Goal: Task Accomplishment & Management: Manage account settings

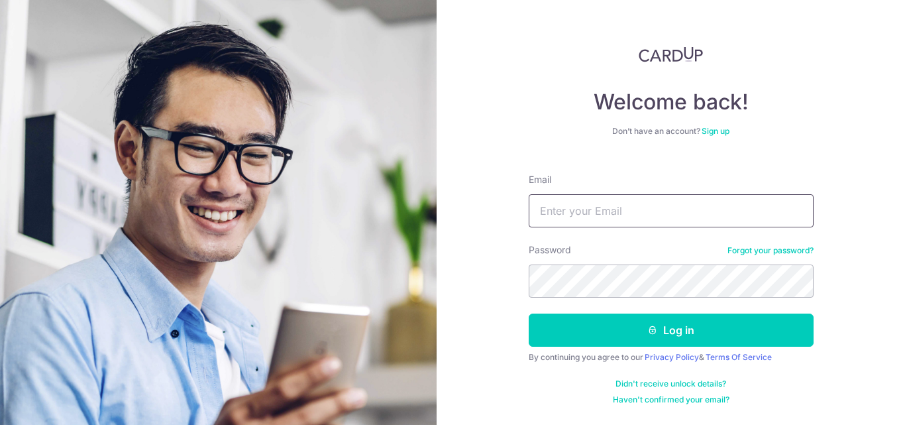
type input "[EMAIL_ADDRESS][DOMAIN_NAME]"
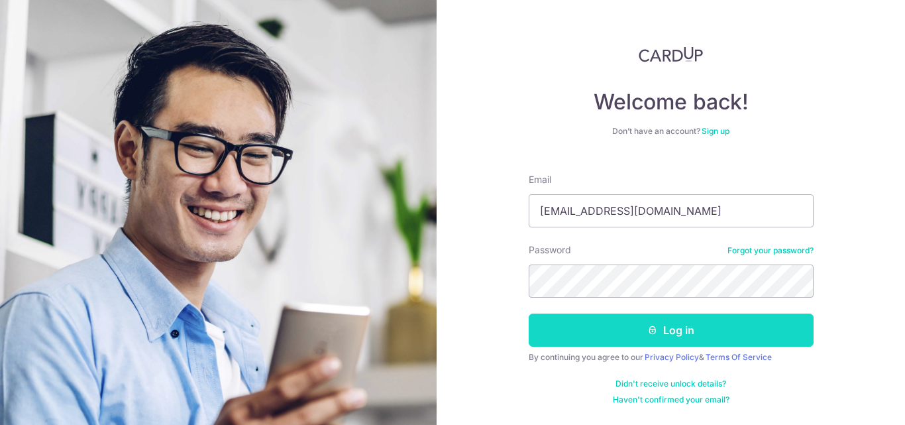
click at [571, 331] on button "Log in" at bounding box center [671, 329] width 285 height 33
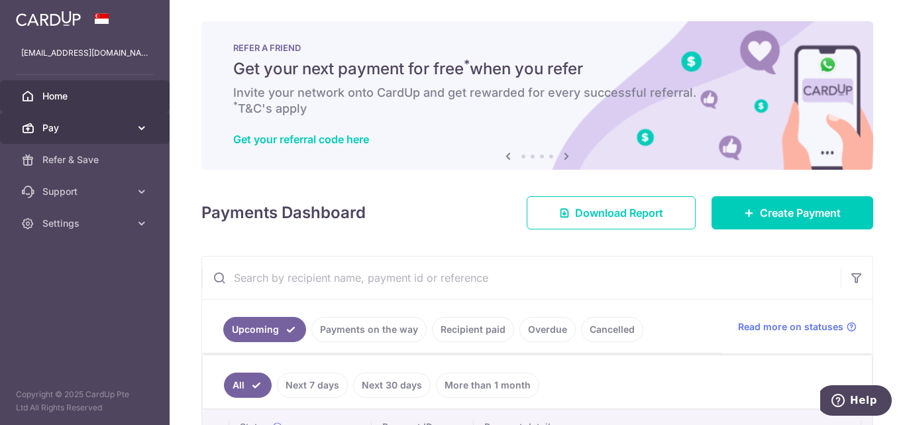
click at [119, 130] on span "Pay" at bounding box center [85, 127] width 87 height 13
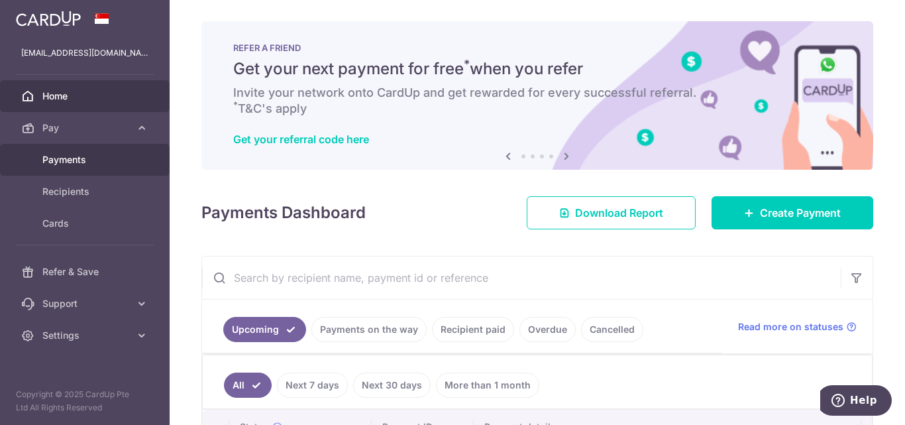
click at [65, 157] on span "Payments" at bounding box center [85, 159] width 87 height 13
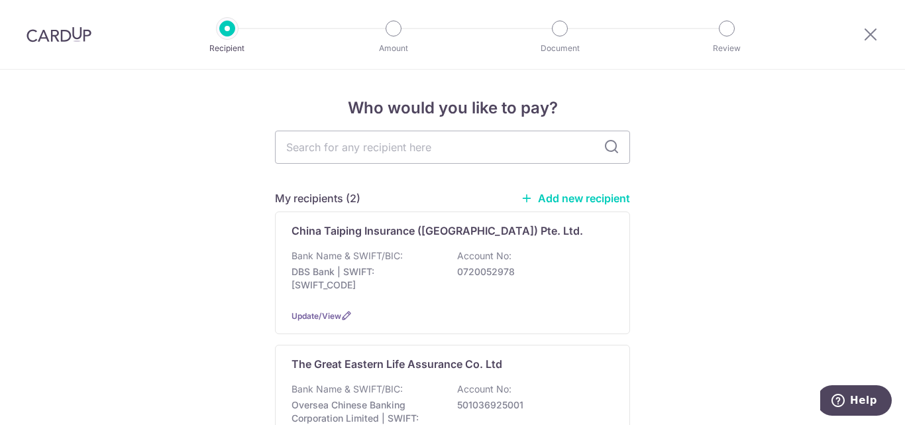
click at [306, 148] on input "text" at bounding box center [452, 147] width 355 height 33
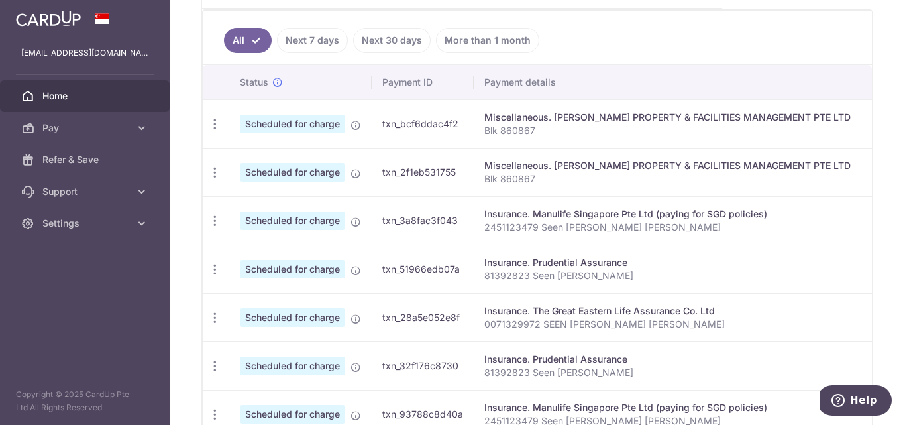
scroll to position [371, 0]
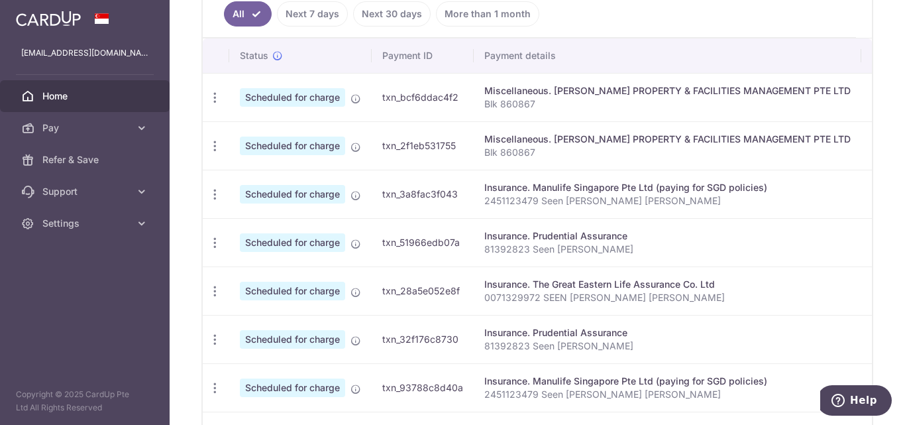
click at [543, 137] on div "Miscellaneous. [PERSON_NAME] PROPERTY & FACILITIES MANAGEMENT PTE LTD" at bounding box center [667, 139] width 366 height 13
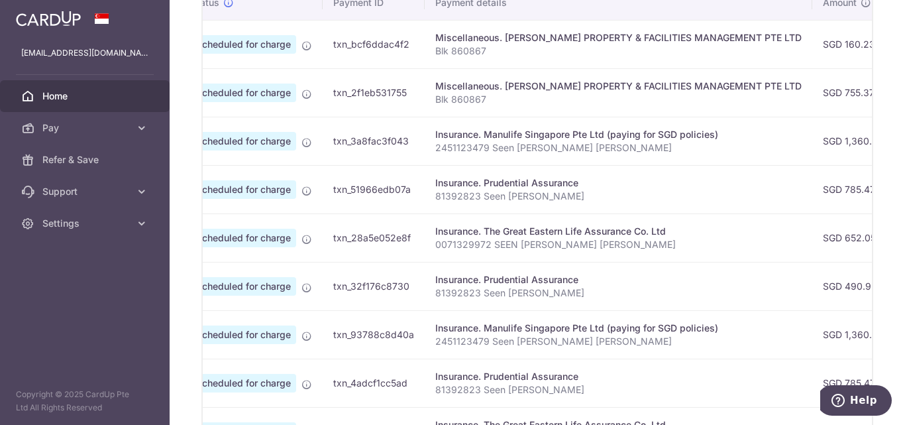
scroll to position [0, 0]
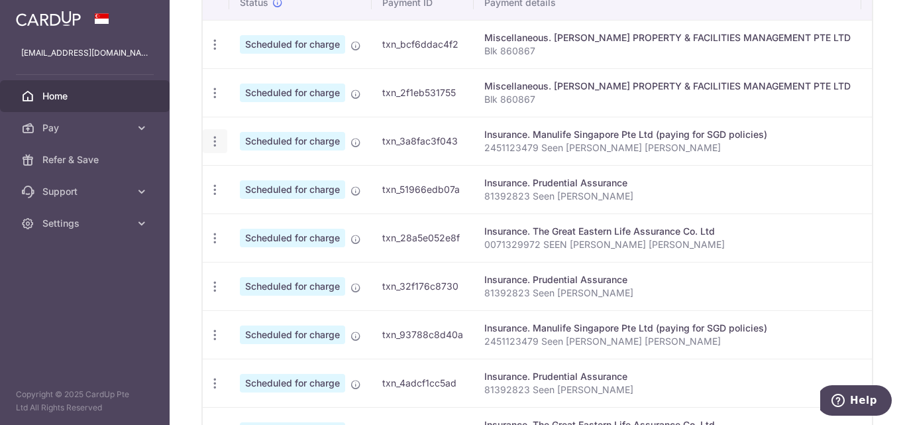
click at [213, 145] on icon "button" at bounding box center [215, 142] width 14 height 14
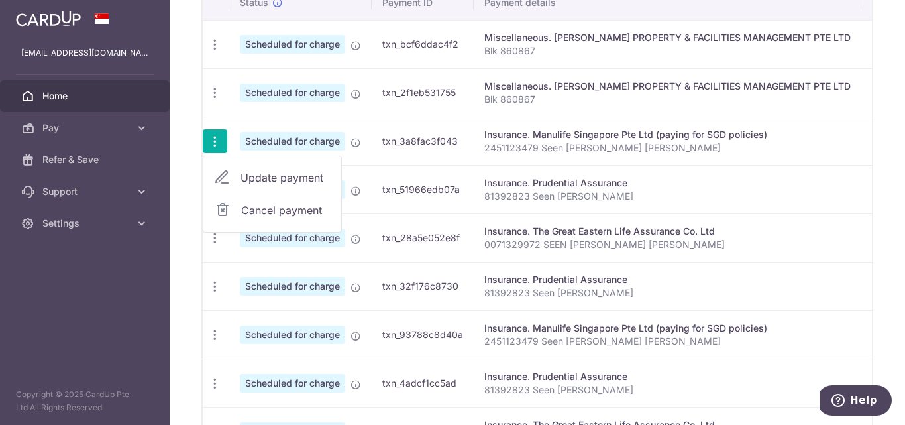
click at [250, 173] on span "Update payment" at bounding box center [286, 178] width 90 height 16
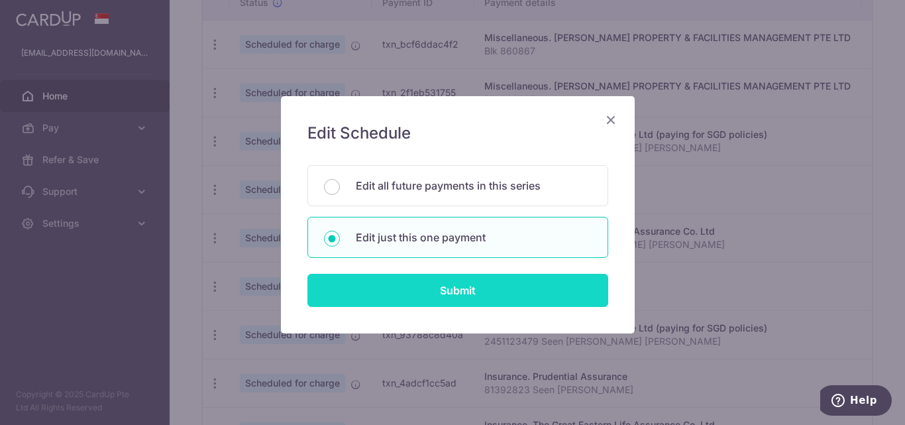
click at [388, 291] on input "Submit" at bounding box center [457, 290] width 301 height 33
radio input "true"
type input "1,360.00"
type input "[DATE]"
type input "2451123479 Seen [PERSON_NAME] [PERSON_NAME]"
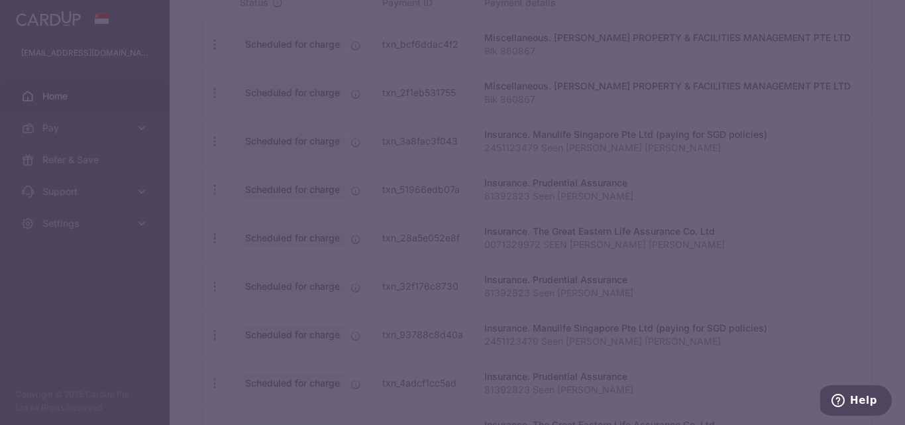
type input "REC185"
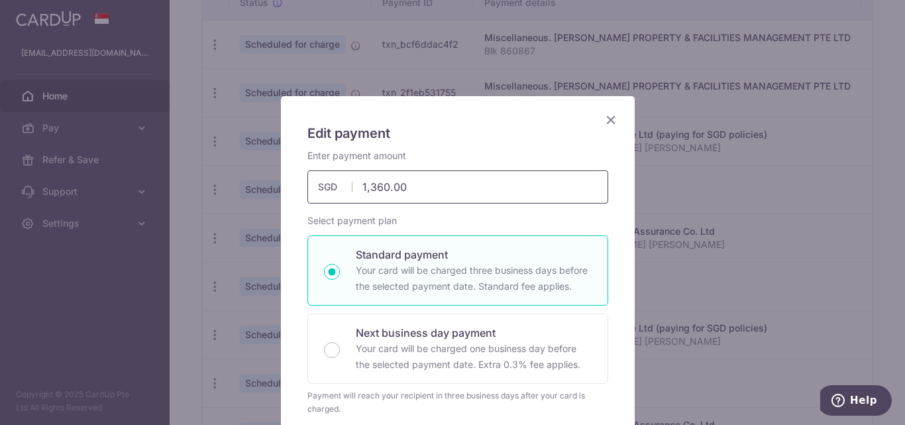
click at [443, 201] on input "1,360.00" at bounding box center [457, 186] width 301 height 33
type input "814.80"
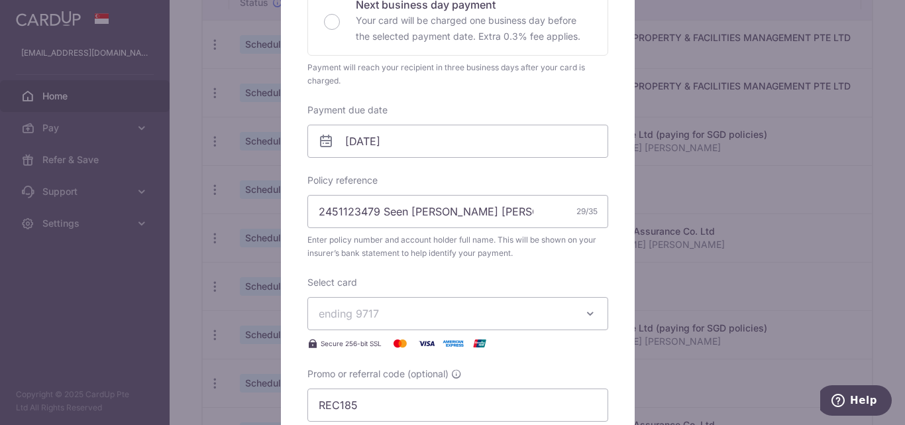
scroll to position [343, 0]
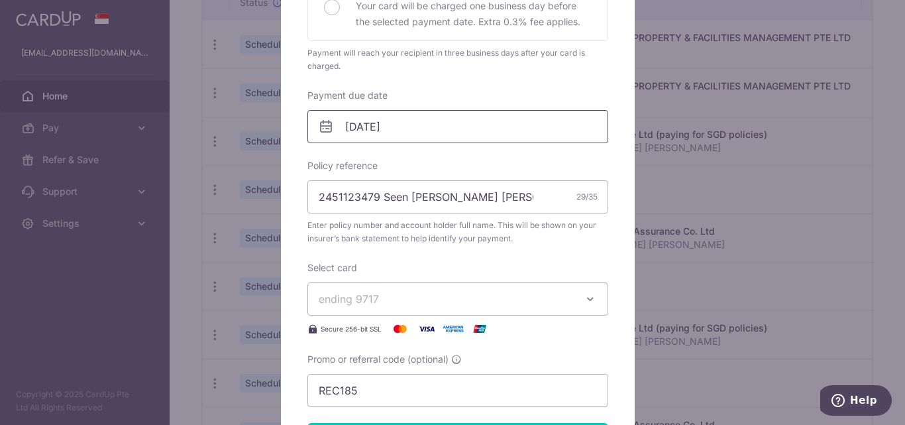
click at [416, 142] on input "[DATE]" at bounding box center [457, 126] width 301 height 33
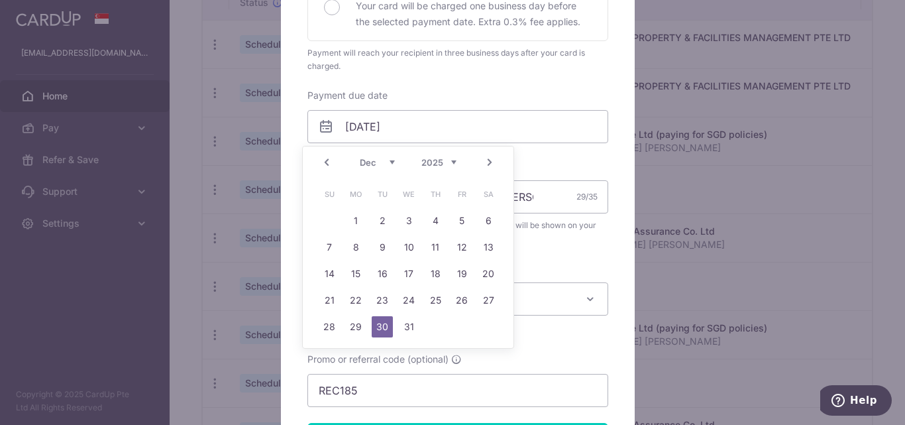
click at [323, 164] on link "Prev" at bounding box center [327, 162] width 16 height 16
click at [323, 164] on div "Prev Next Oct Nov [DATE] 2026 2027 2028 2029 2030 2031 2032 2033 2034 2035" at bounding box center [408, 162] width 211 height 32
click at [461, 224] on link "3" at bounding box center [461, 220] width 21 height 21
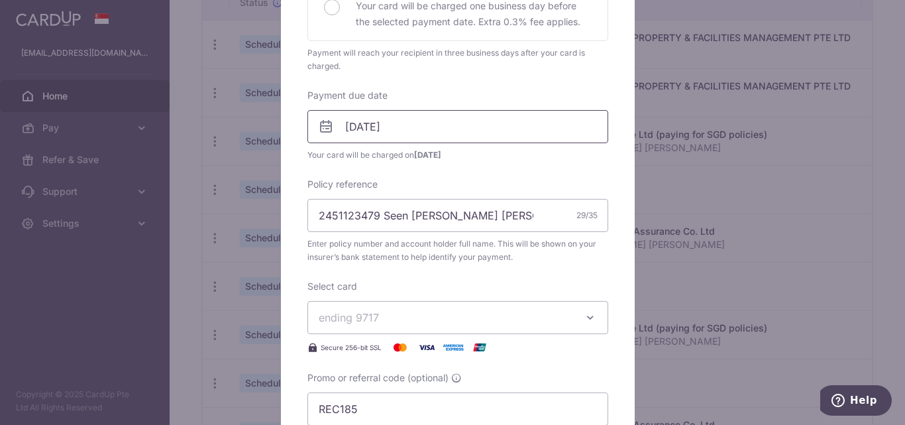
click at [409, 125] on input "[DATE]" at bounding box center [457, 126] width 301 height 33
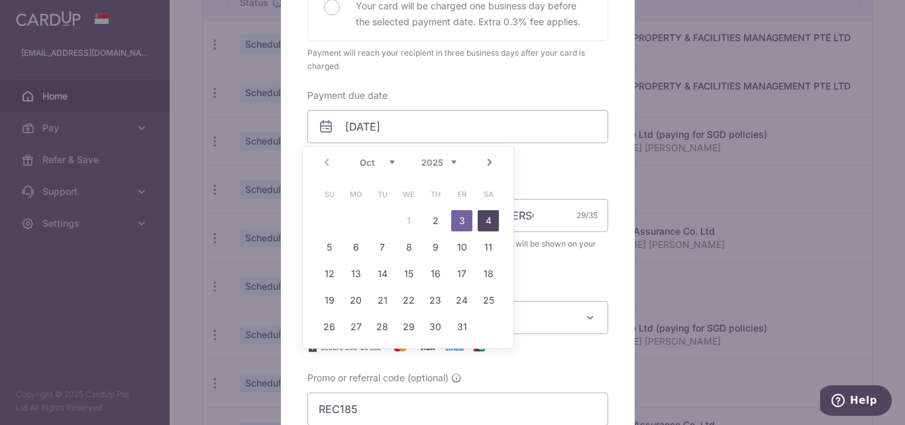
click at [490, 221] on link "4" at bounding box center [488, 220] width 21 height 21
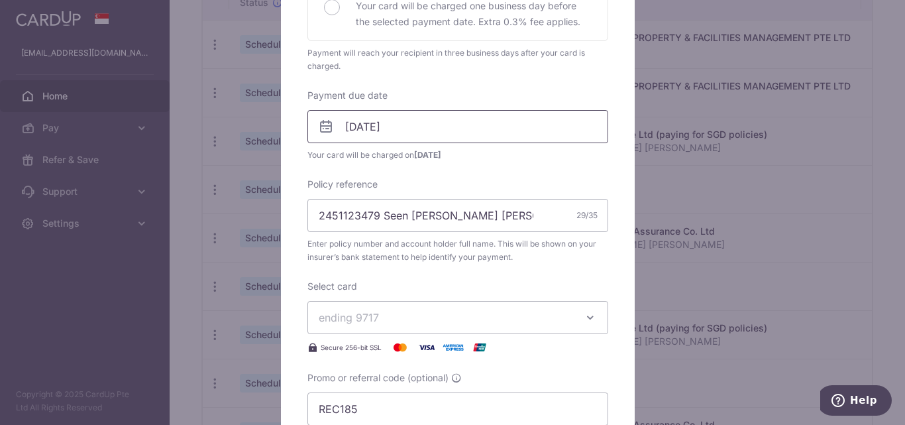
click at [421, 123] on input "[DATE]" at bounding box center [457, 126] width 301 height 33
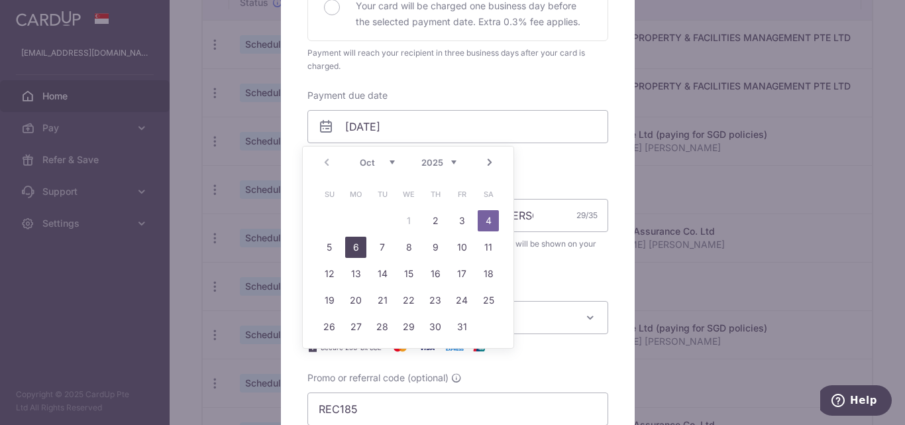
click at [353, 248] on link "6" at bounding box center [355, 247] width 21 height 21
type input "[DATE]"
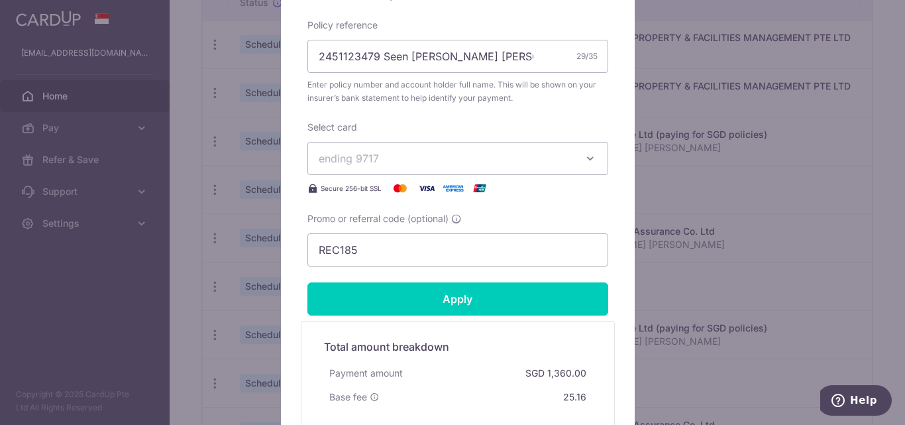
scroll to position [563, 0]
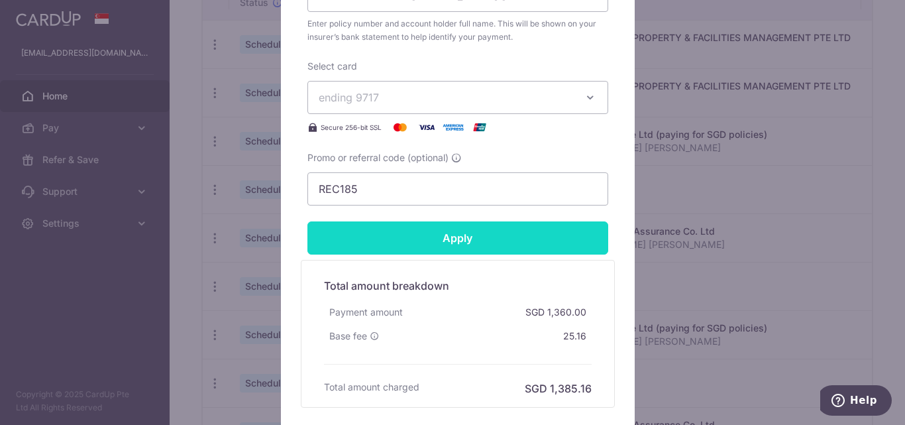
click at [455, 249] on input "Apply" at bounding box center [457, 237] width 301 height 33
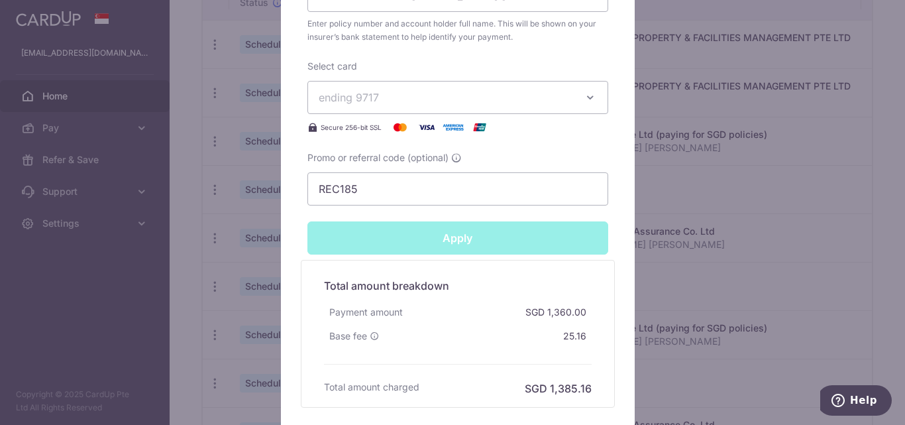
type input "Successfully Applied"
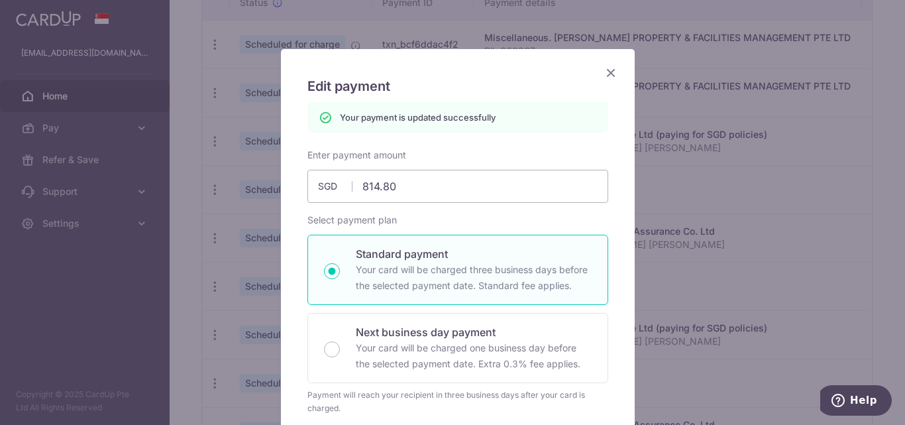
scroll to position [0, 0]
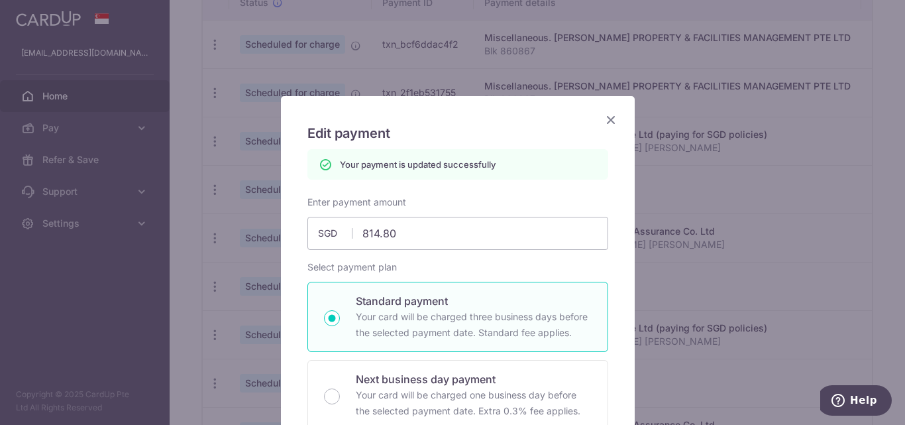
click at [604, 120] on icon "Close" at bounding box center [611, 119] width 16 height 17
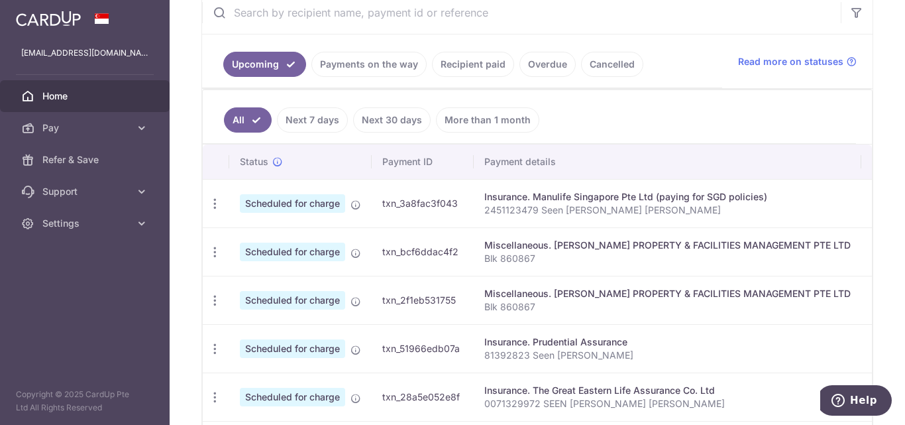
click at [406, 202] on td "txn_3a8fac3f043" at bounding box center [423, 203] width 102 height 48
click at [557, 247] on div "Miscellaneous. KNIGHT FRANK PROPERTY & FACILITIES MANAGEMENT PTE LTD" at bounding box center [667, 245] width 366 height 13
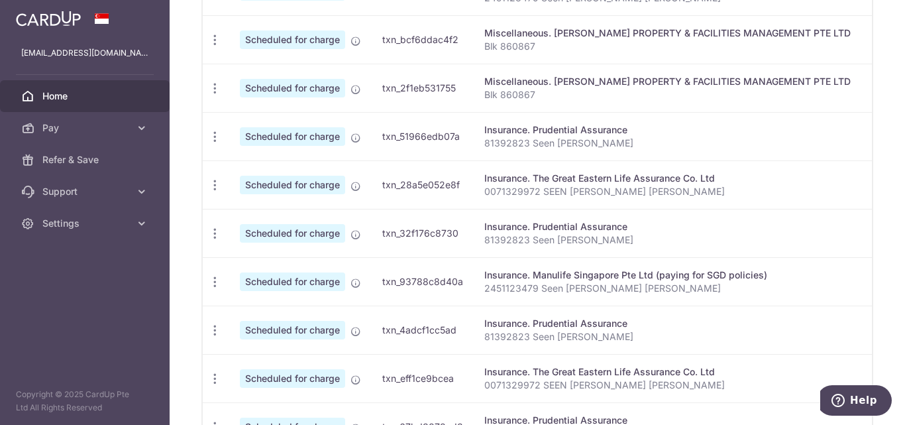
scroll to position [504, 0]
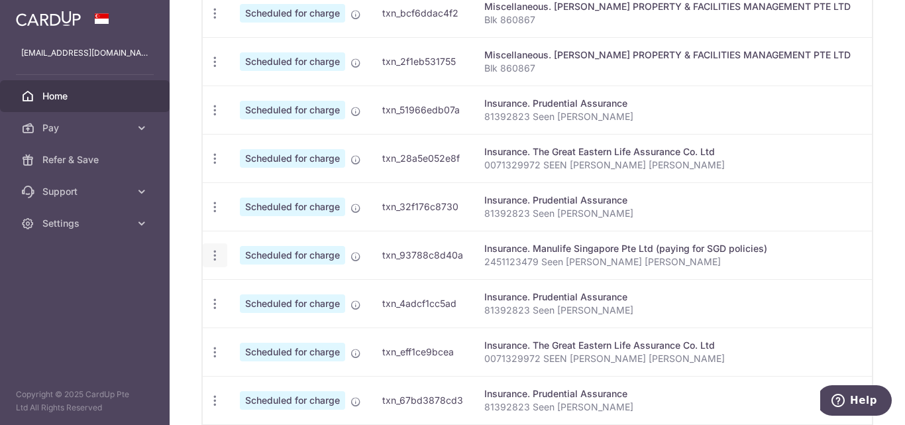
click at [215, 260] on icon "button" at bounding box center [215, 256] width 14 height 14
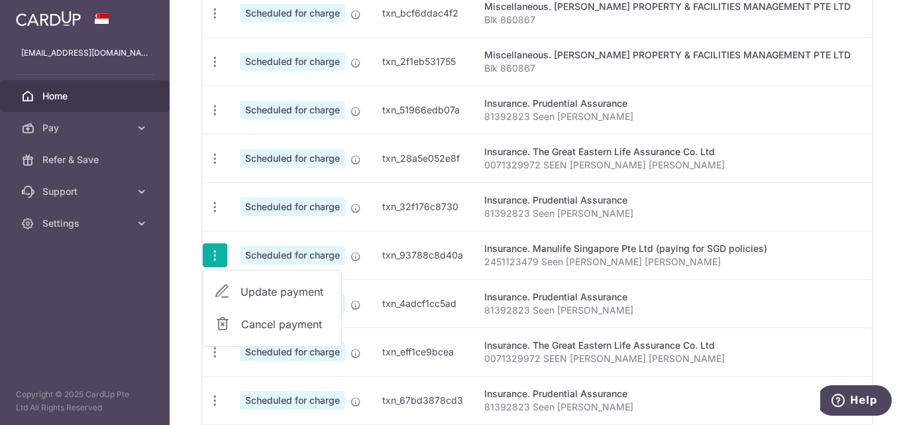
click at [278, 288] on span "Update payment" at bounding box center [286, 292] width 90 height 16
radio input "true"
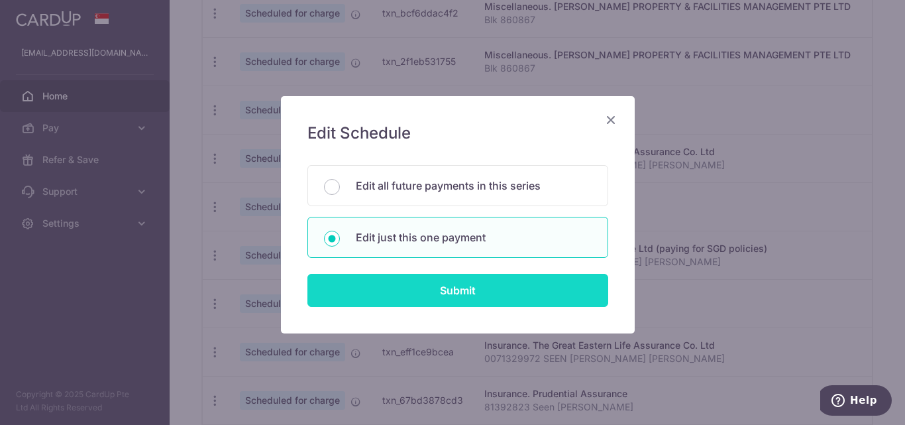
click at [407, 291] on input "Submit" at bounding box center [457, 290] width 301 height 33
radio input "true"
type input "1,360.00"
type input "[DATE]"
type input "2451123479 Seen [PERSON_NAME] [PERSON_NAME]"
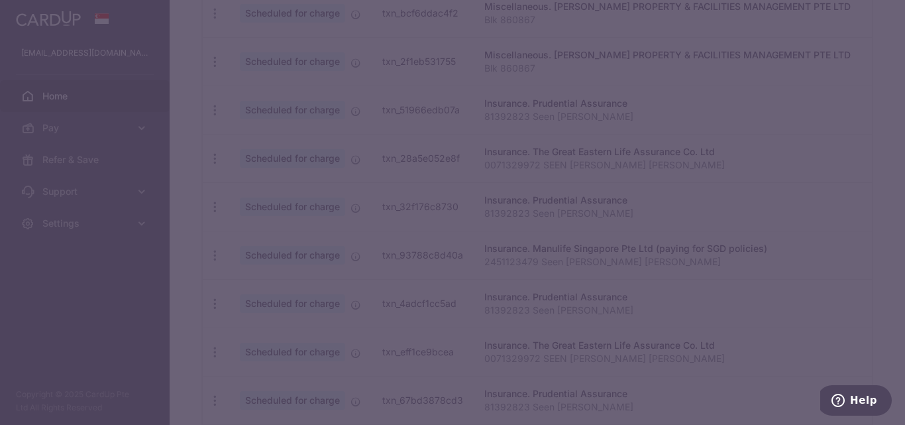
type input "REC185"
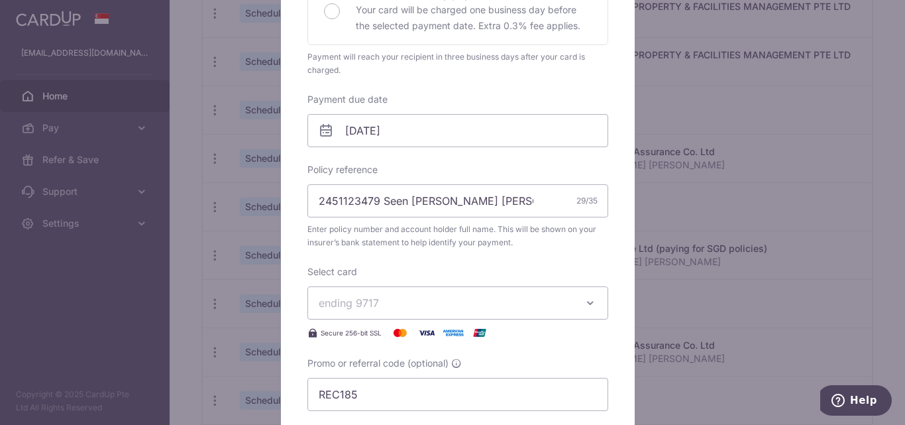
scroll to position [398, 0]
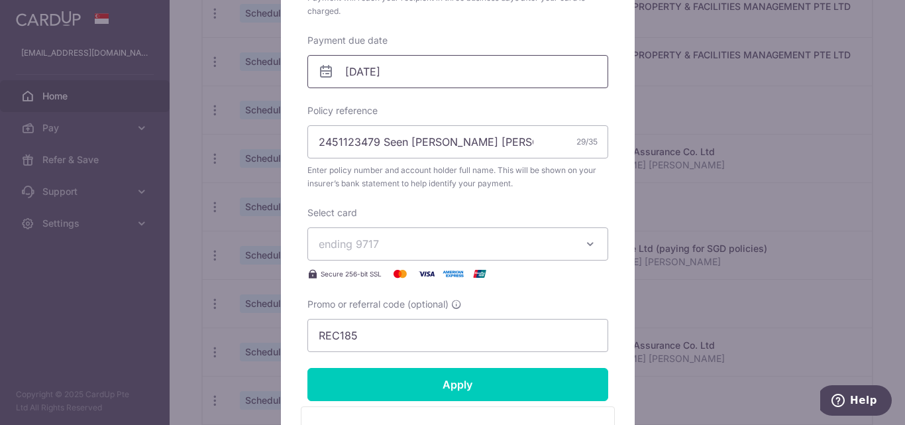
click at [451, 77] on input "[DATE]" at bounding box center [457, 71] width 301 height 33
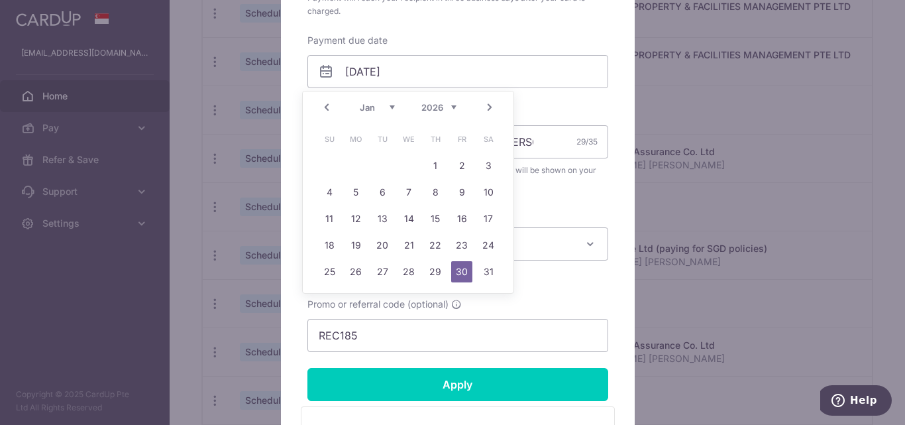
click at [322, 112] on link "Prev" at bounding box center [327, 107] width 16 height 16
click at [322, 112] on div "Prev Next Oct Nov [DATE] 2026 2027 2028 2029 2030 2031 2032 2033 2034 2035" at bounding box center [408, 107] width 211 height 32
click at [381, 194] on link "7" at bounding box center [382, 192] width 21 height 21
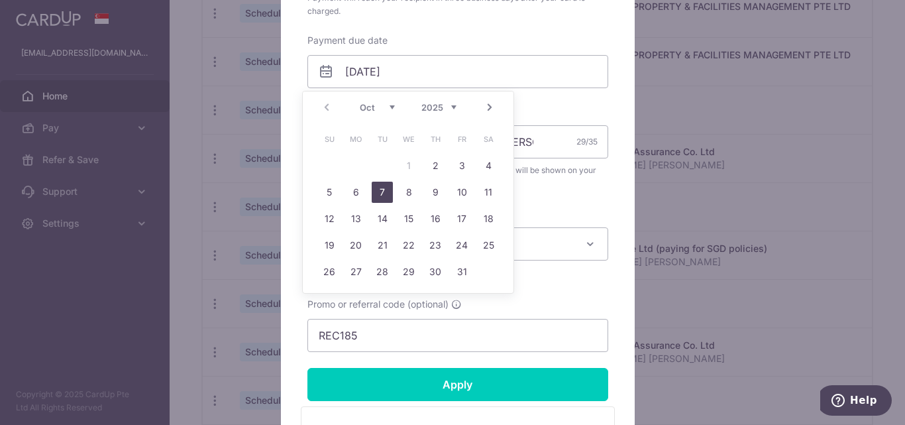
type input "07/10/2025"
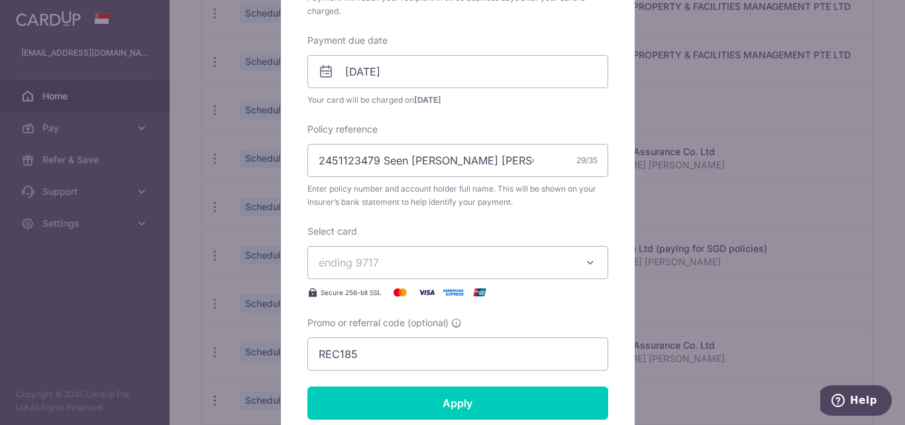
click at [445, 270] on span "ending 9717" at bounding box center [446, 262] width 254 height 16
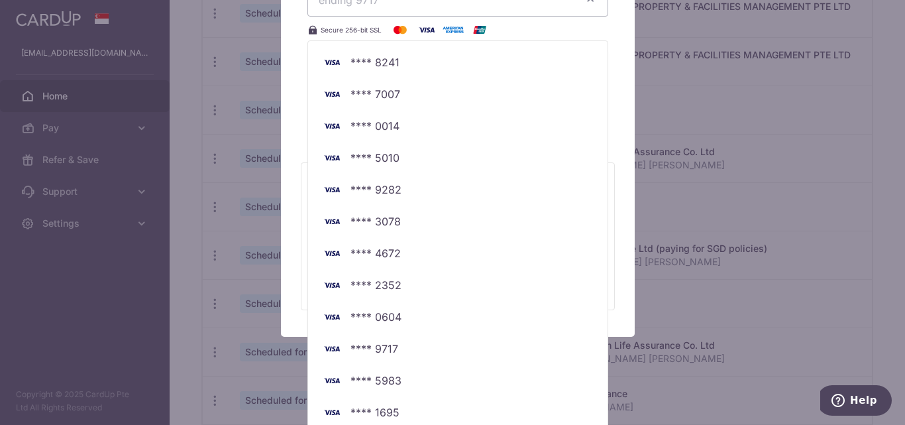
scroll to position [669, 0]
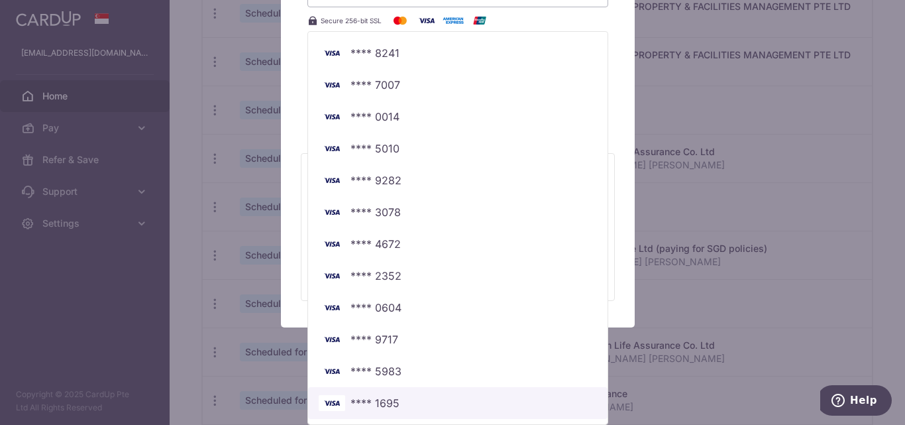
click at [377, 402] on span "**** 1695" at bounding box center [375, 403] width 49 height 16
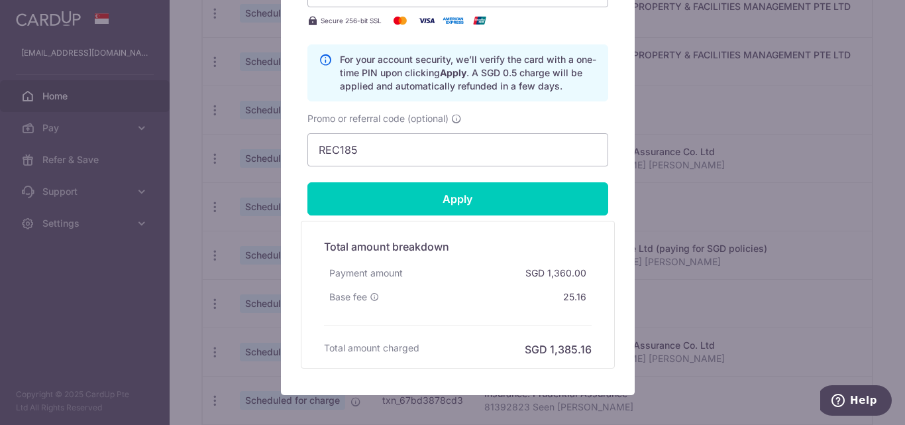
scroll to position [668, 0]
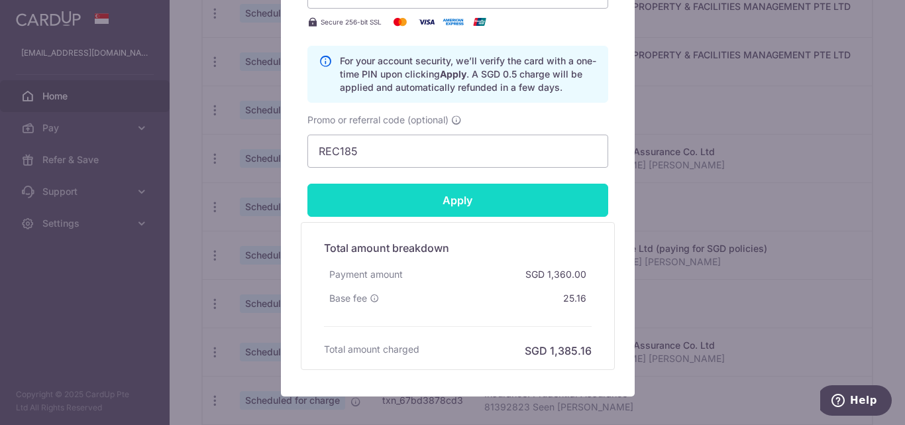
click at [391, 205] on input "Apply" at bounding box center [457, 200] width 301 height 33
click at [450, 195] on input "Apply" at bounding box center [457, 200] width 301 height 33
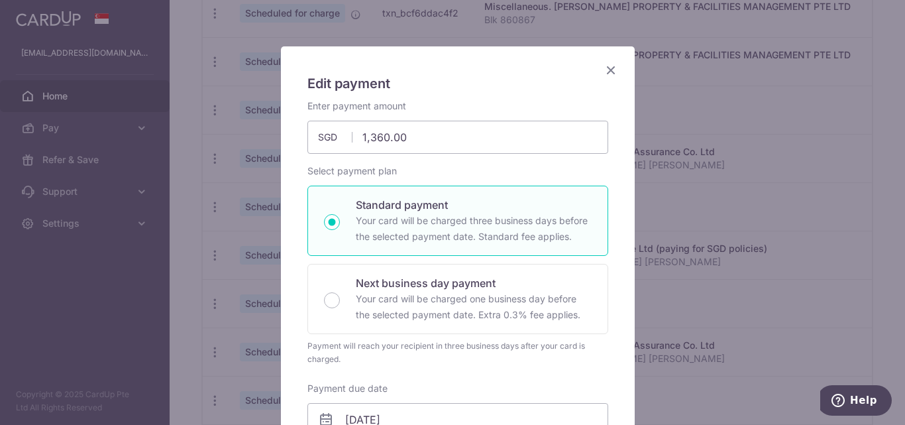
scroll to position [32, 0]
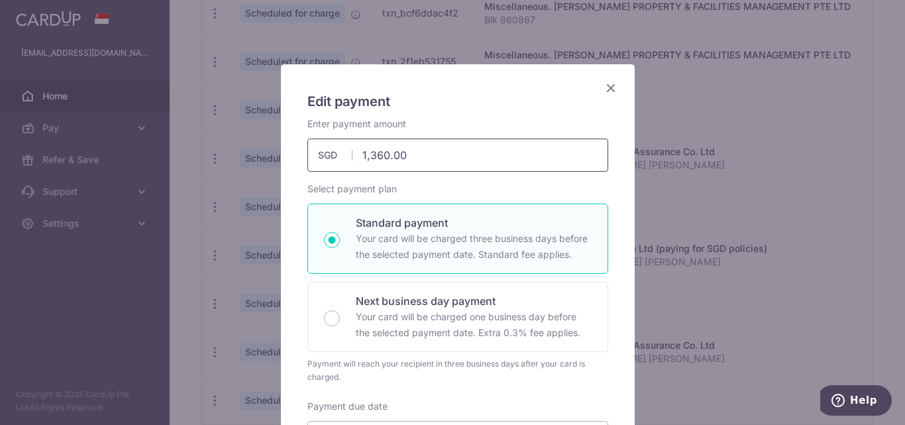
click at [469, 151] on input "1,360.00" at bounding box center [457, 155] width 301 height 33
type input "818.04"
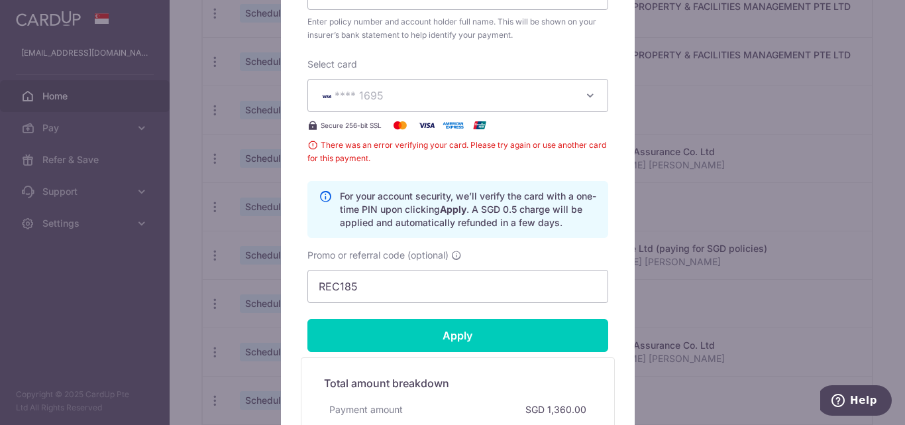
scroll to position [575, 0]
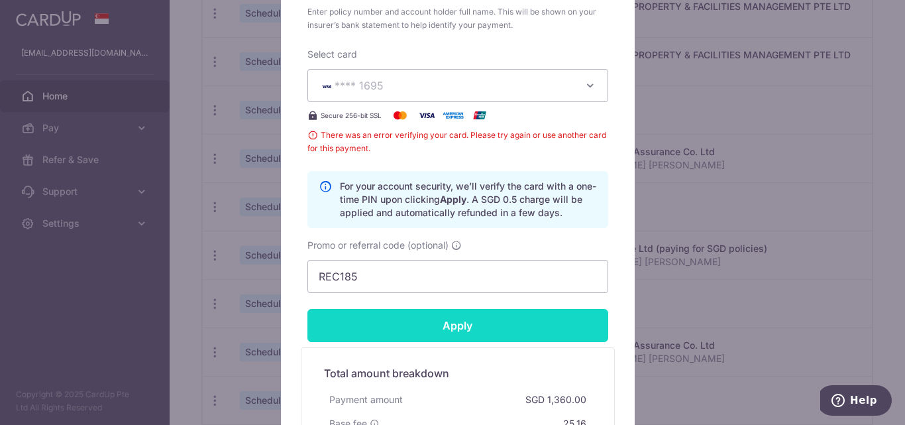
click at [446, 331] on input "Apply" at bounding box center [457, 325] width 301 height 33
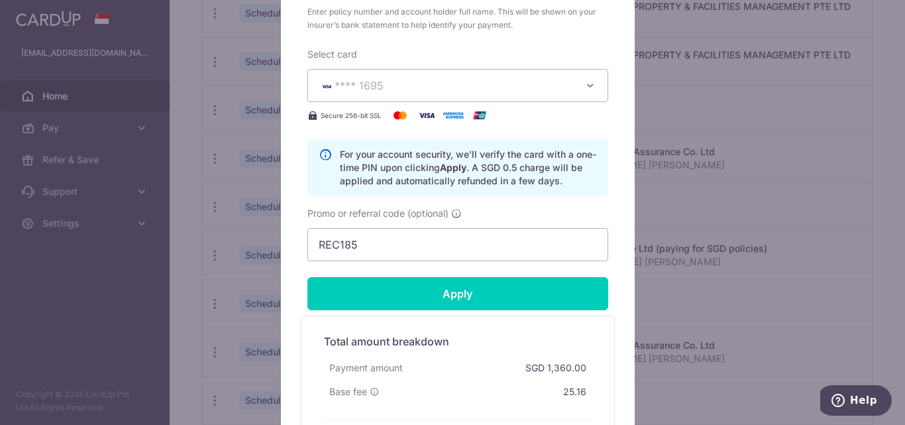
type input "Successfully Applied"
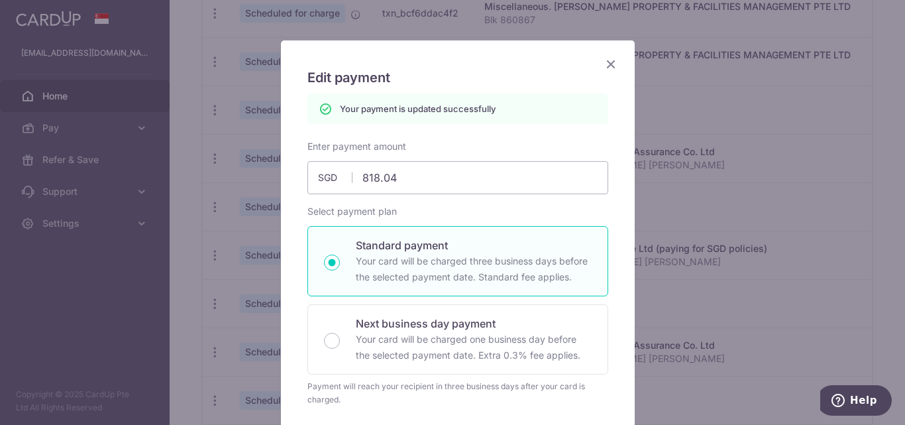
scroll to position [0, 0]
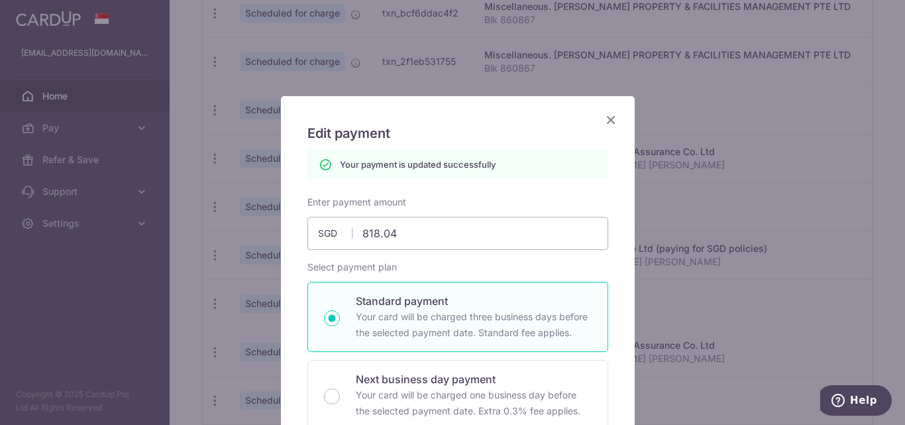
click at [607, 120] on icon "Close" at bounding box center [611, 119] width 16 height 17
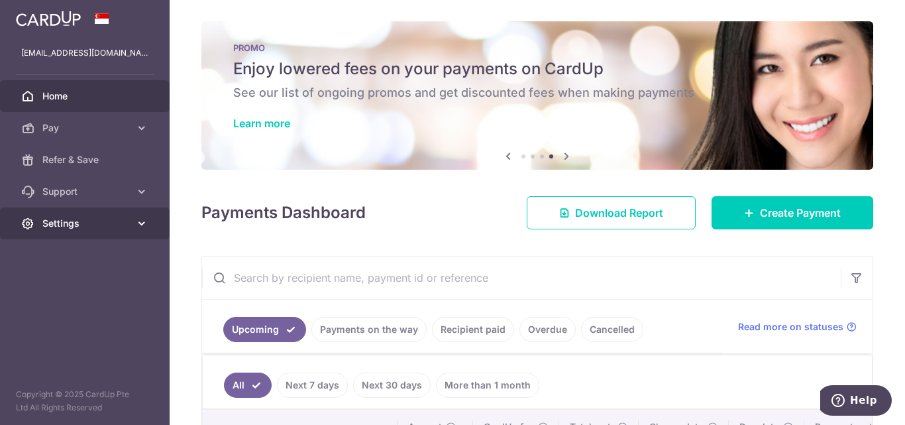
click at [80, 220] on span "Settings" at bounding box center [85, 223] width 87 height 13
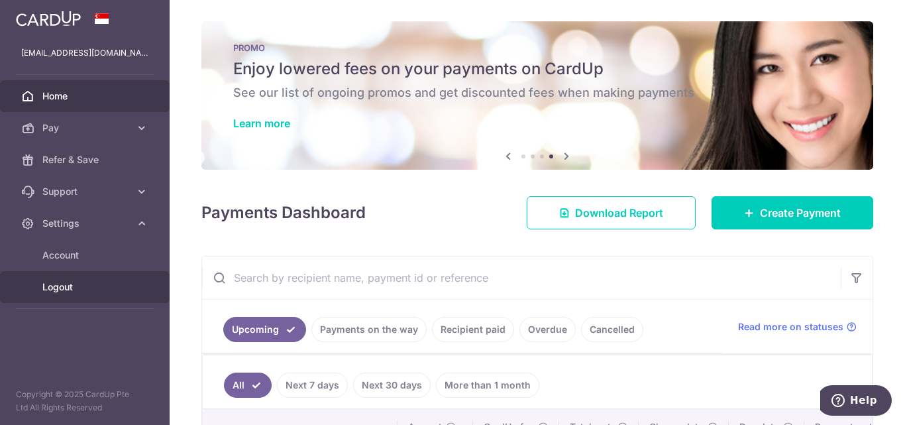
click at [56, 284] on span "Logout" at bounding box center [85, 286] width 87 height 13
